Goal: Book appointment/travel/reservation

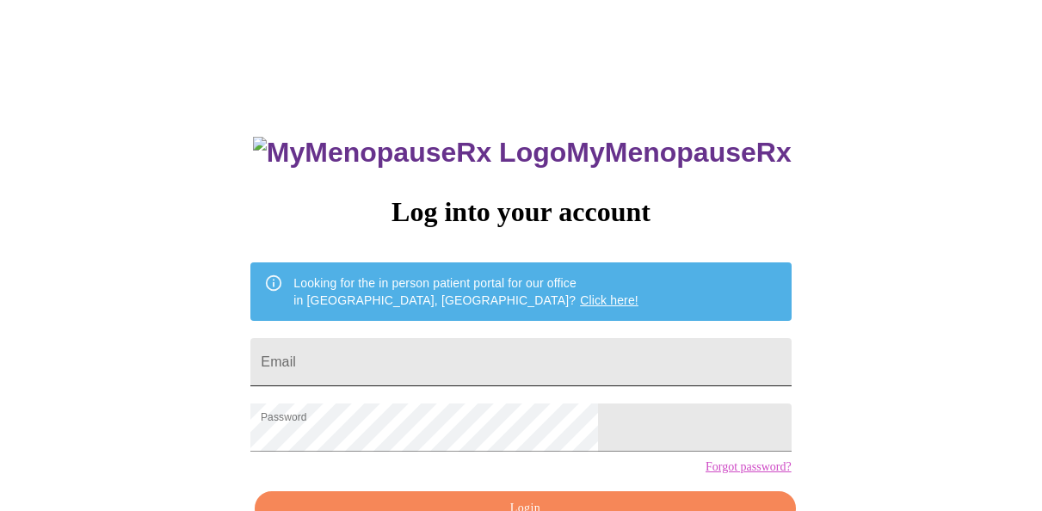
click at [544, 362] on input "Email" at bounding box center [520, 362] width 541 height 48
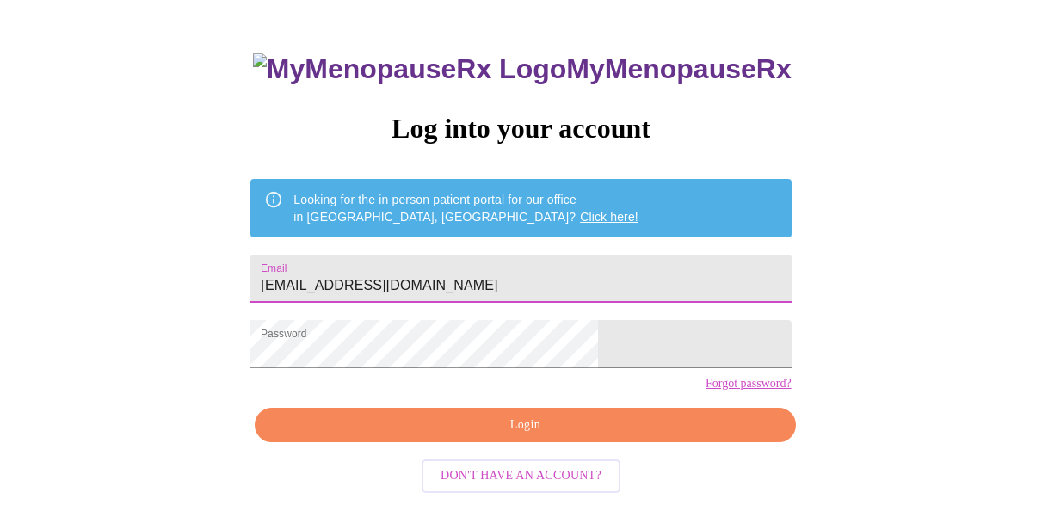
scroll to position [104, 0]
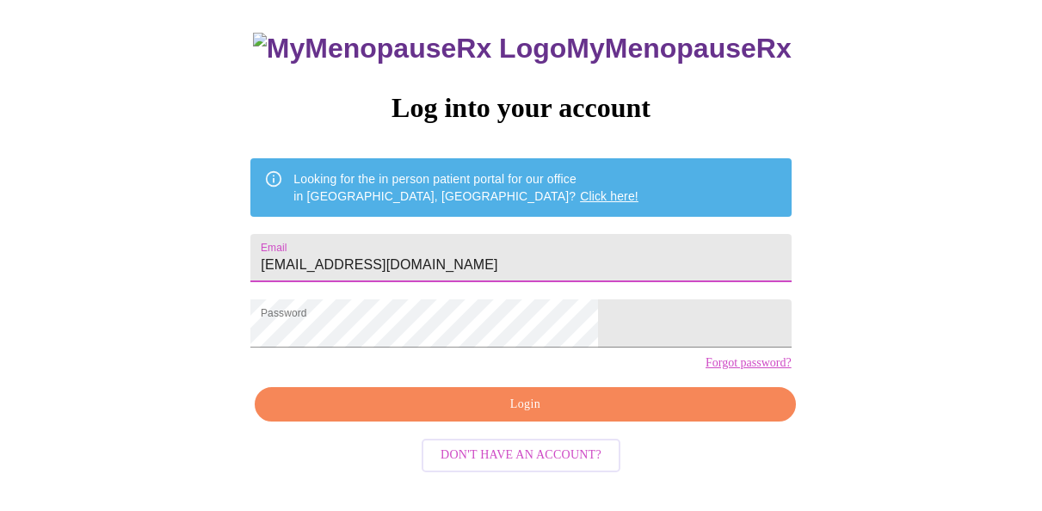
type input "[EMAIL_ADDRESS][DOMAIN_NAME]"
click at [596, 416] on span "Login" at bounding box center [525, 405] width 501 height 22
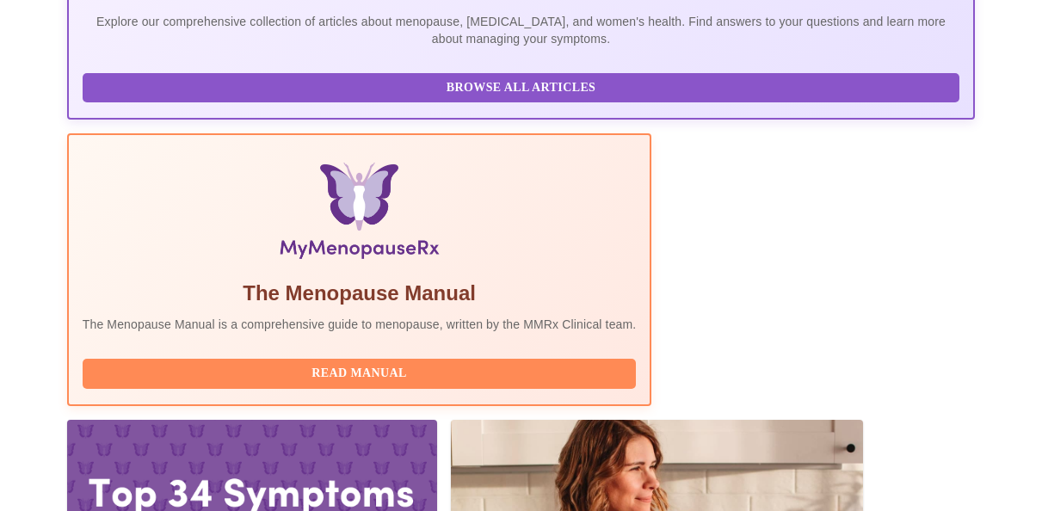
scroll to position [443, 0]
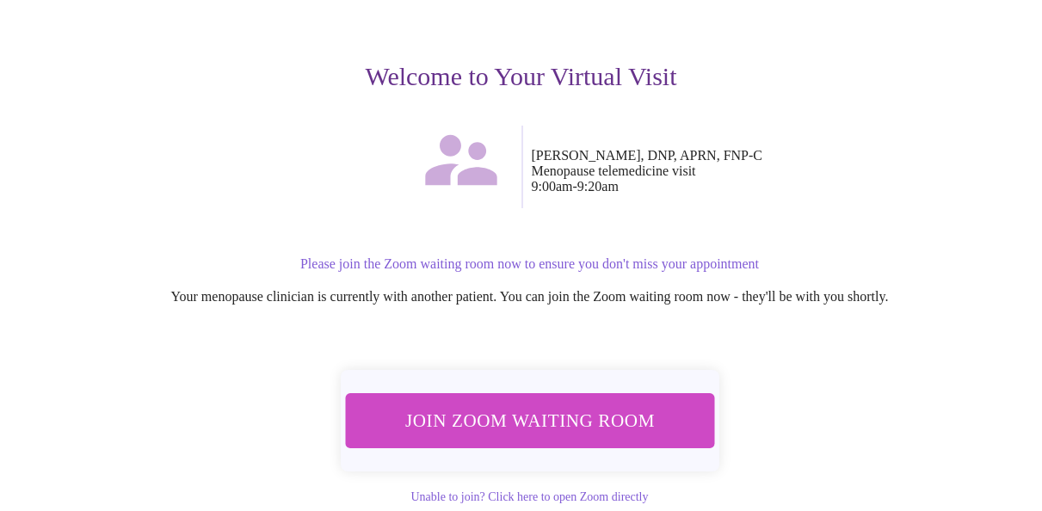
scroll to position [223, 0]
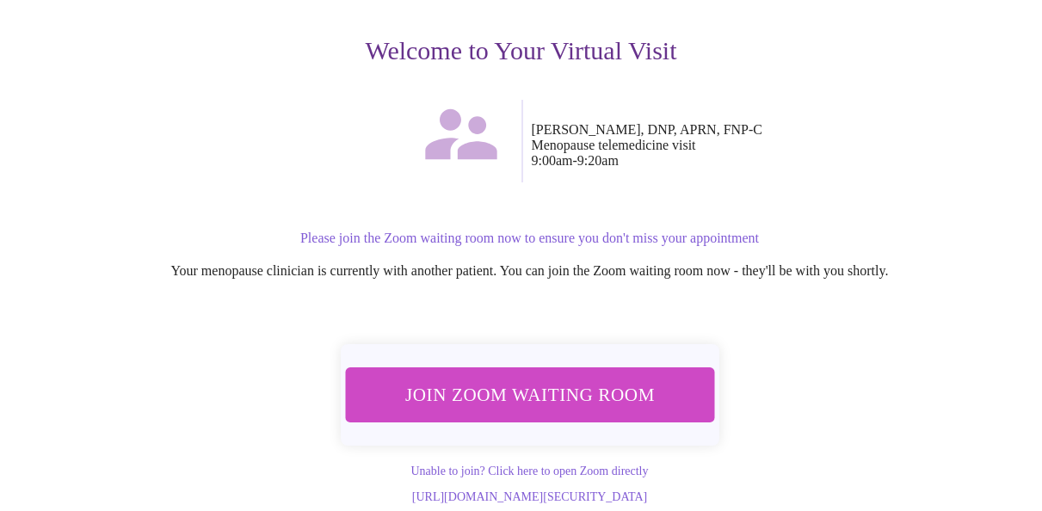
click at [671, 379] on span "Join Zoom Waiting Room" at bounding box center [530, 395] width 324 height 32
